Goal: Task Accomplishment & Management: Manage account settings

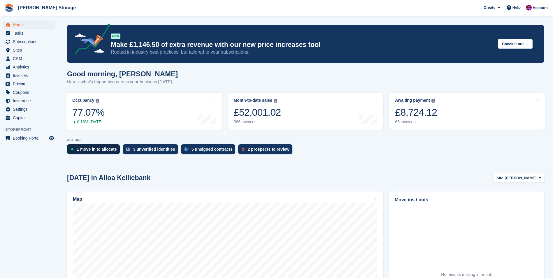
click at [95, 149] on div "1 move in to allocate" at bounding box center [97, 149] width 40 height 5
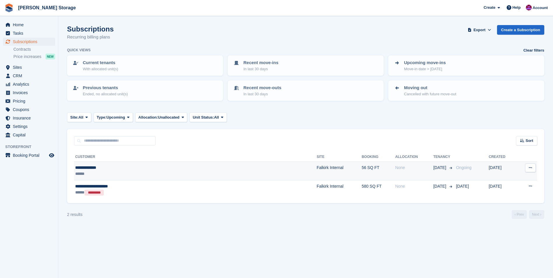
click at [147, 169] on div "**********" at bounding box center [146, 168] width 143 height 6
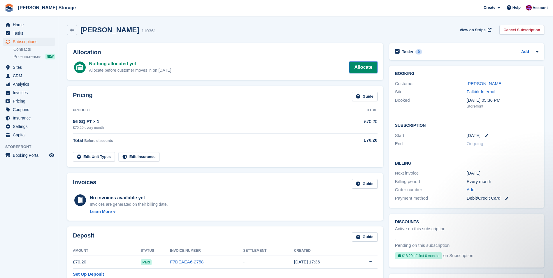
click at [359, 67] on link "Allocate" at bounding box center [363, 68] width 28 height 12
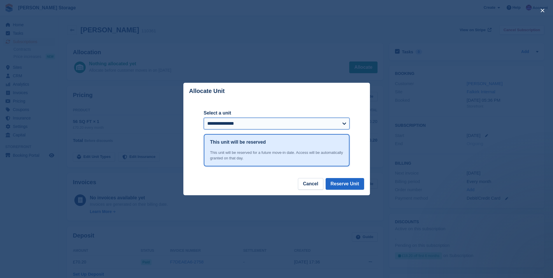
click at [312, 126] on select "**********" at bounding box center [277, 124] width 146 height 12
click at [319, 187] on button "Cancel" at bounding box center [310, 184] width 25 height 12
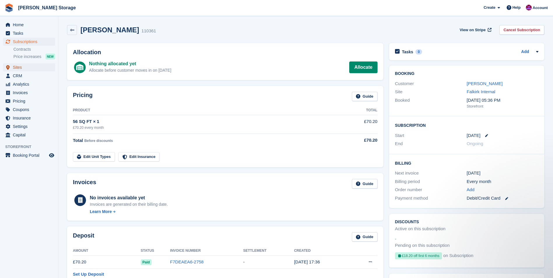
click at [19, 69] on span "Sites" at bounding box center [30, 67] width 35 height 8
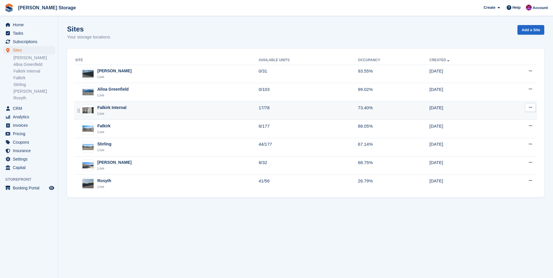
click at [117, 111] on div "Falkirk Internal" at bounding box center [111, 108] width 29 height 6
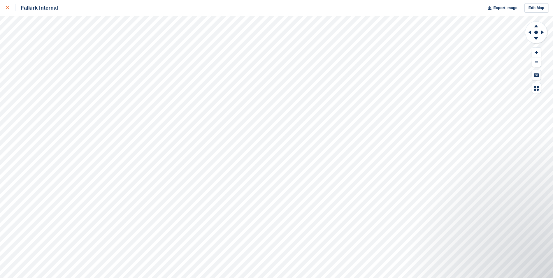
click at [7, 6] on icon at bounding box center [8, 8] width 4 height 4
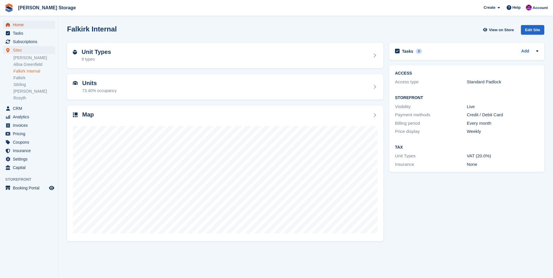
click at [17, 24] on span "Home" at bounding box center [30, 25] width 35 height 8
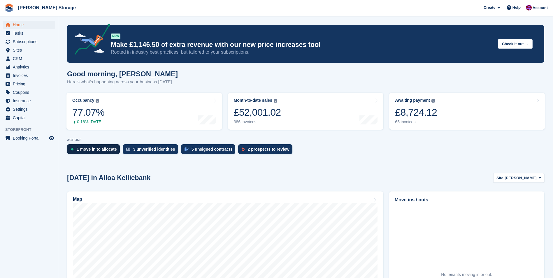
click at [87, 148] on div "1 move in to allocate" at bounding box center [97, 149] width 40 height 5
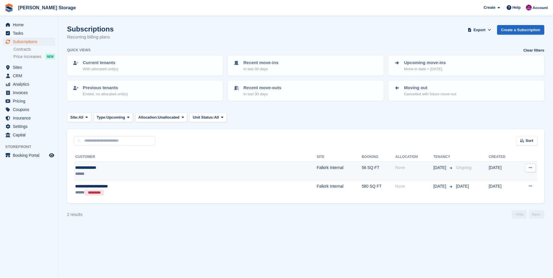
click at [317, 176] on td "Falkirk Internal" at bounding box center [339, 171] width 45 height 19
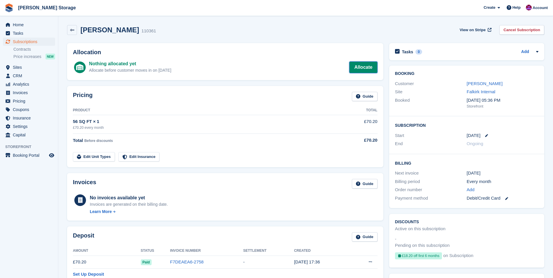
click at [365, 68] on link "Allocate" at bounding box center [363, 68] width 28 height 12
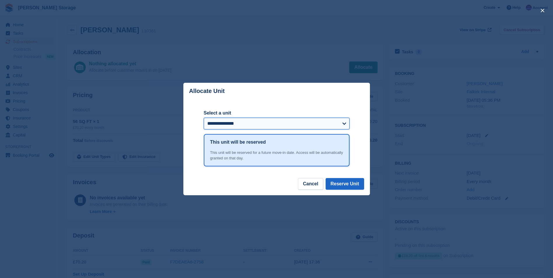
click at [306, 126] on select "**********" at bounding box center [277, 124] width 146 height 12
select select "******"
click at [204, 118] on select "**********" at bounding box center [277, 124] width 146 height 12
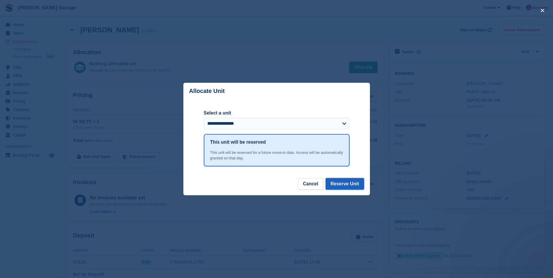
click at [350, 185] on button "Reserve Unit" at bounding box center [345, 184] width 39 height 12
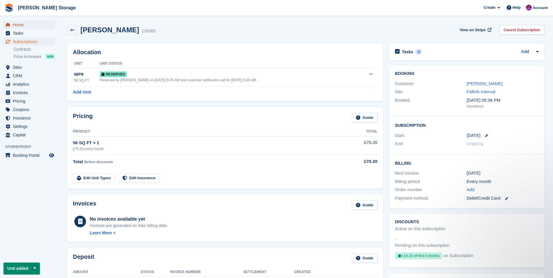
click at [20, 26] on span "Home" at bounding box center [30, 25] width 35 height 8
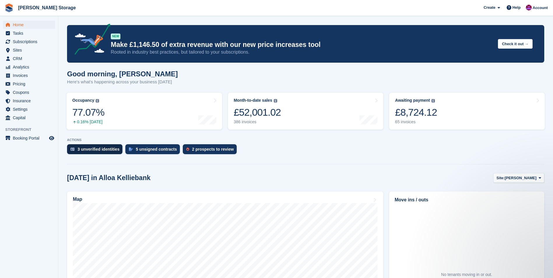
click at [109, 149] on div "3 unverified identities" at bounding box center [99, 149] width 42 height 5
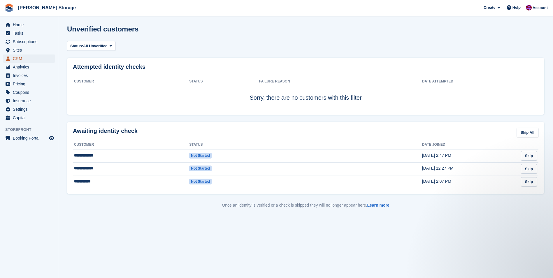
click at [16, 60] on span "CRM" at bounding box center [30, 59] width 35 height 8
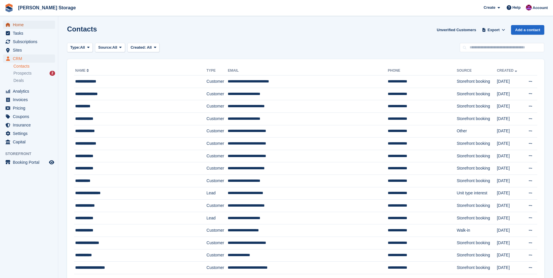
click at [25, 27] on span "Home" at bounding box center [30, 25] width 35 height 8
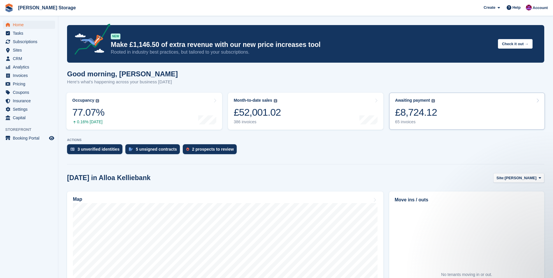
click at [413, 118] on div "£8,724.12" at bounding box center [416, 112] width 42 height 12
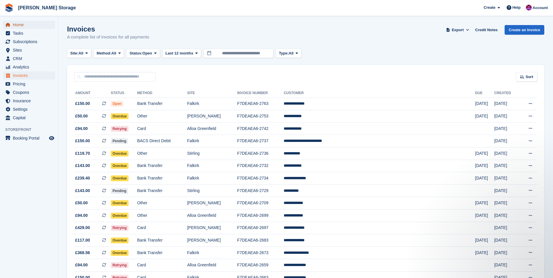
click at [21, 24] on span "Home" at bounding box center [30, 25] width 35 height 8
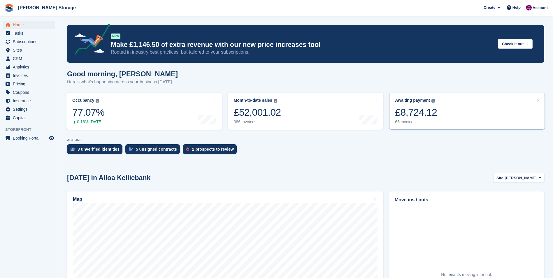
click at [437, 113] on link "Awaiting payment The total outstanding balance on all open invoices. £8,724.12 …" at bounding box center [467, 111] width 156 height 37
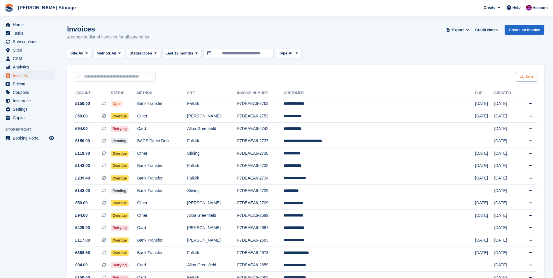
click at [523, 76] on icon at bounding box center [522, 77] width 4 height 4
click at [520, 116] on span "Created (oldest first)" at bounding box center [510, 115] width 40 height 5
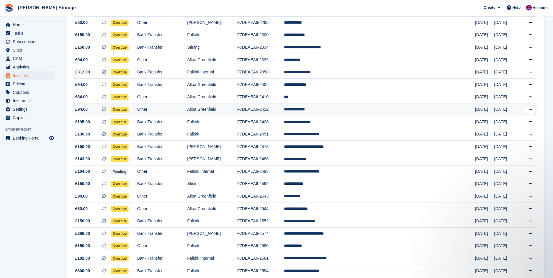
scroll to position [408, 0]
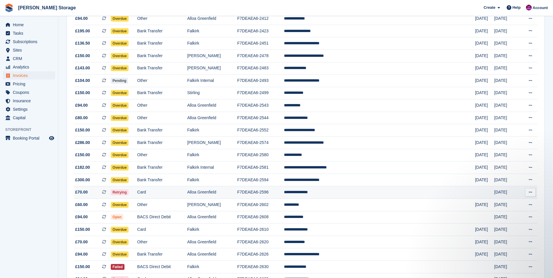
click at [357, 190] on td "**********" at bounding box center [379, 192] width 191 height 13
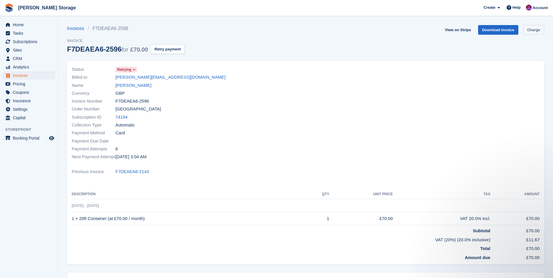
click at [533, 31] on link "Charge" at bounding box center [533, 30] width 21 height 10
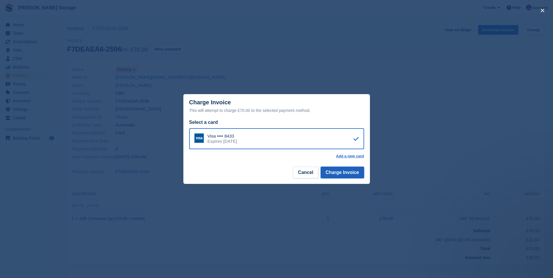
click at [353, 171] on button "Charge Invoice" at bounding box center [342, 173] width 43 height 12
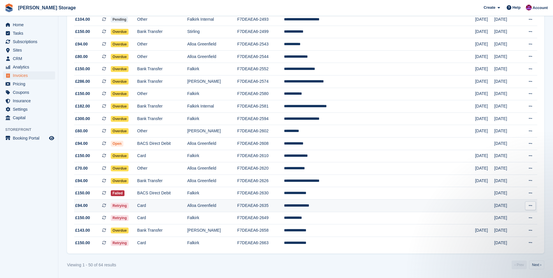
click at [344, 208] on td "**********" at bounding box center [379, 206] width 191 height 13
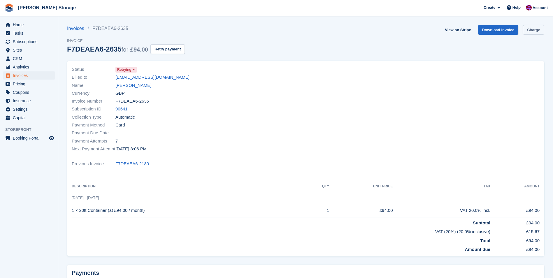
click at [530, 33] on link "Charge" at bounding box center [533, 30] width 21 height 10
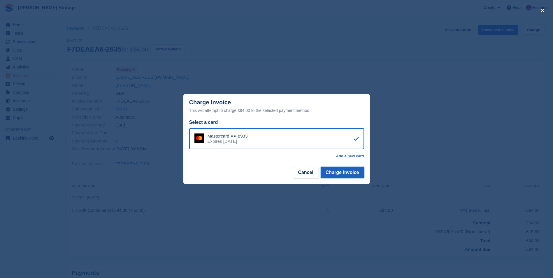
click at [353, 172] on button "Charge Invoice" at bounding box center [342, 173] width 43 height 12
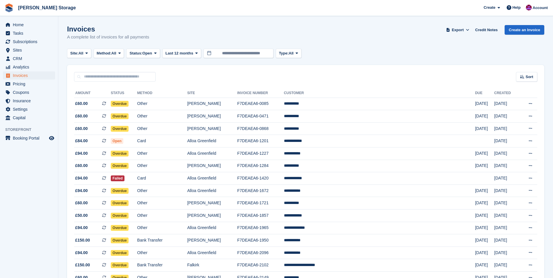
scroll to position [470, 0]
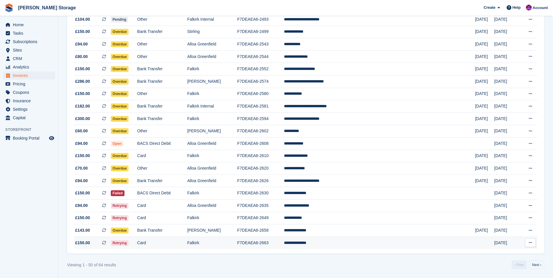
click at [342, 246] on td "**********" at bounding box center [379, 243] width 191 height 12
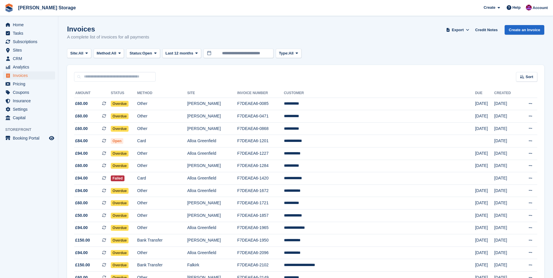
scroll to position [470, 0]
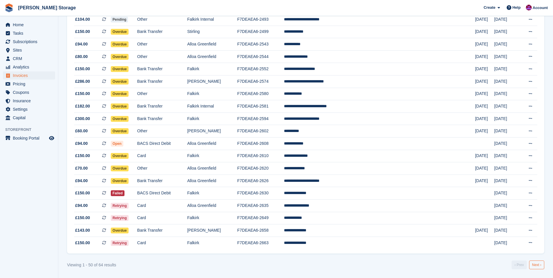
click at [535, 266] on link "Next ›" at bounding box center [536, 265] width 15 height 9
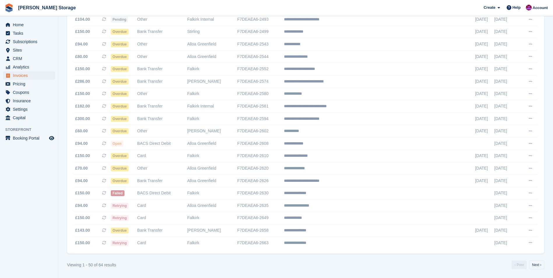
scroll to position [22, 0]
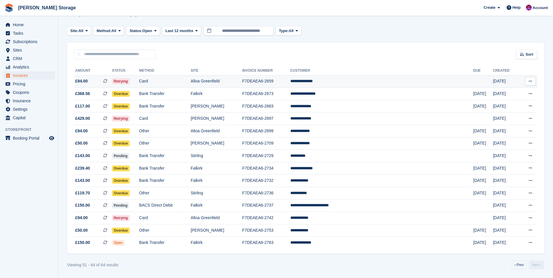
click at [291, 78] on td "F7DEAEA6-2659" at bounding box center [266, 81] width 48 height 13
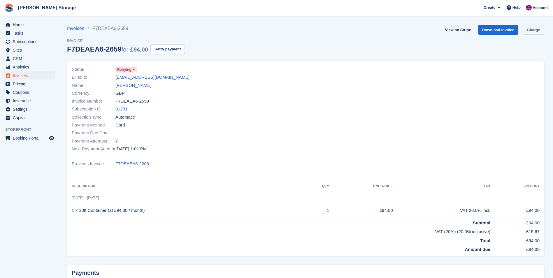
click at [527, 30] on link "Charge" at bounding box center [533, 30] width 21 height 10
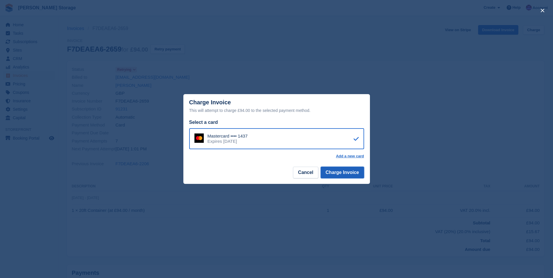
click at [351, 172] on button "Charge Invoice" at bounding box center [342, 173] width 43 height 12
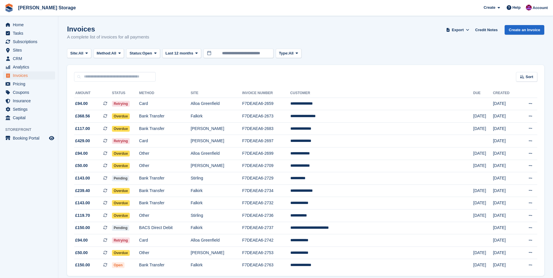
scroll to position [22, 0]
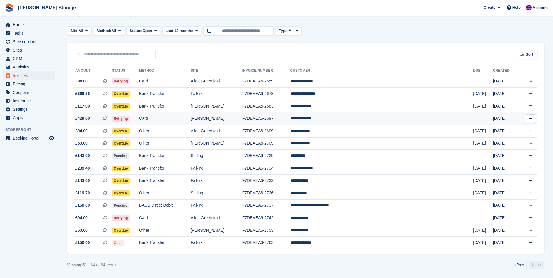
click at [291, 118] on td "F7DEAEA6-2697" at bounding box center [266, 119] width 48 height 13
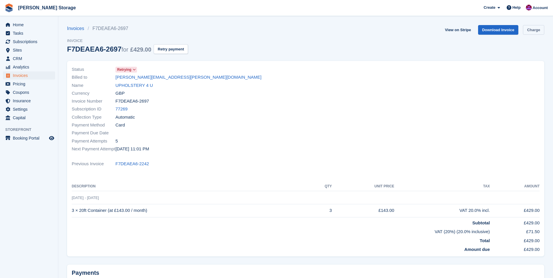
click at [529, 32] on link "Charge" at bounding box center [533, 30] width 21 height 10
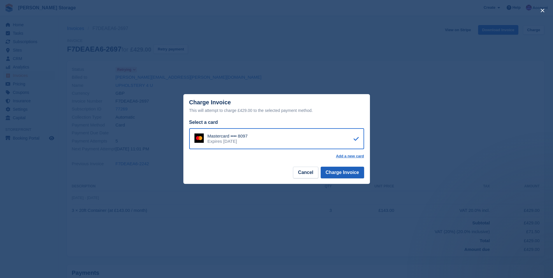
click at [349, 167] on footer "Cancel Charge Invoice" at bounding box center [276, 175] width 187 height 18
click at [349, 172] on button "Charge Invoice" at bounding box center [342, 173] width 43 height 12
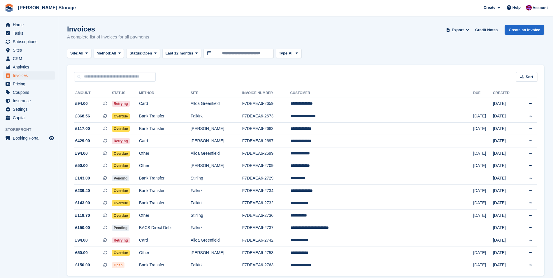
scroll to position [22, 0]
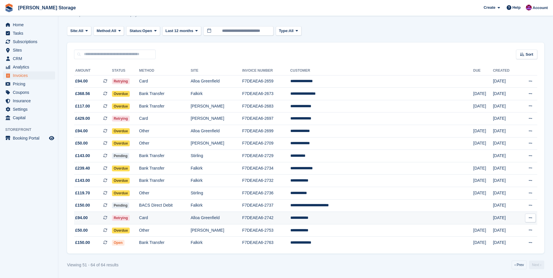
click at [341, 219] on td "**********" at bounding box center [382, 218] width 183 height 13
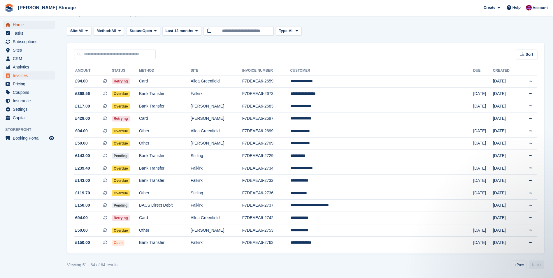
click at [18, 23] on span "Home" at bounding box center [30, 25] width 35 height 8
